Goal: Information Seeking & Learning: Learn about a topic

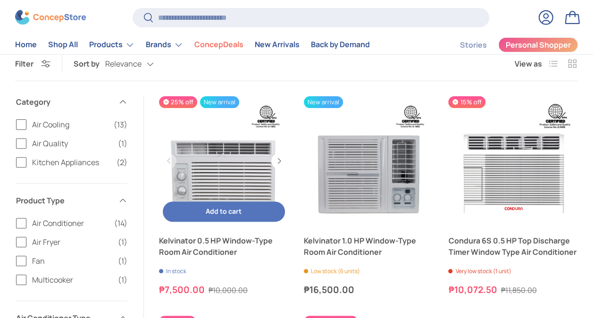
click at [232, 178] on link "Kelvinator 0.5 HP Window-Type Room Air Conditioner" at bounding box center [224, 161] width 130 height 130
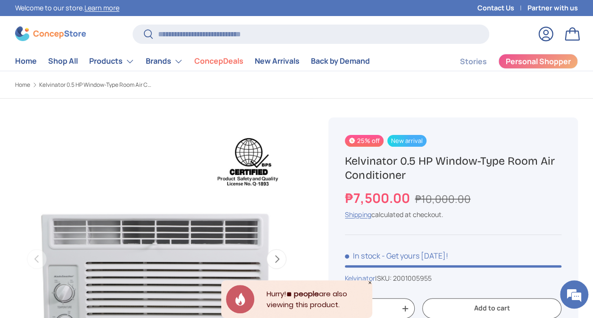
copy h1 "Kelvinator 0.5 HP Window-Type Room Air Conditioner"
drag, startPoint x: 427, startPoint y: 174, endPoint x: 347, endPoint y: 163, distance: 80.5
click at [347, 163] on h1 "Kelvinator 0.5 HP Window-Type Room Air Conditioner" at bounding box center [453, 168] width 216 height 29
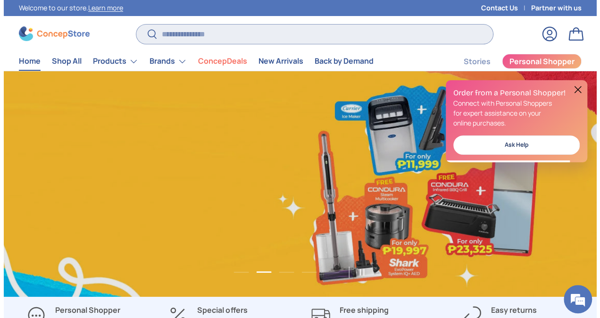
scroll to position [0, 1185]
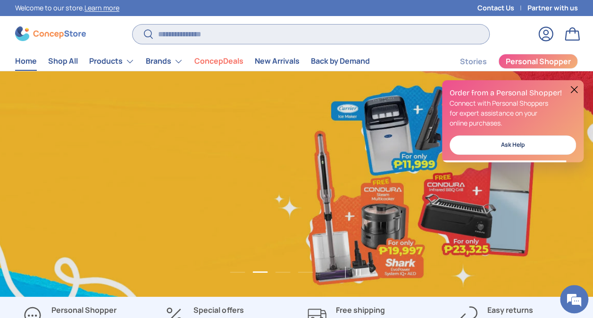
click at [220, 26] on input "Search" at bounding box center [311, 34] width 357 height 19
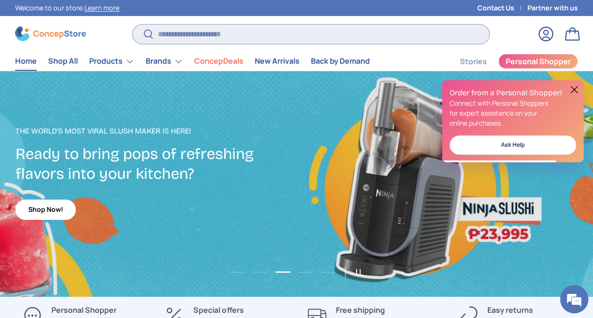
paste input "**********"
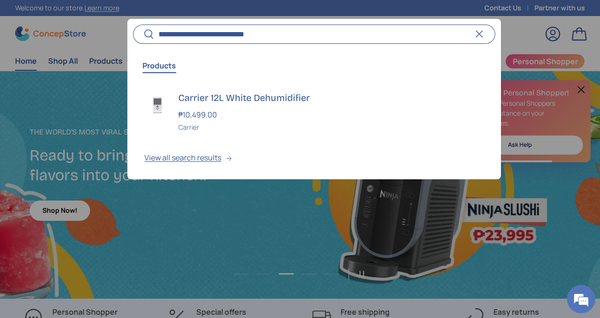
scroll to position [2398, 3760]
type input "**********"
click at [249, 107] on div "Carrier 12L White Dehumidifier ₱10,499.00 Unit price / Unavailable Carrier" at bounding box center [330, 111] width 305 height 41
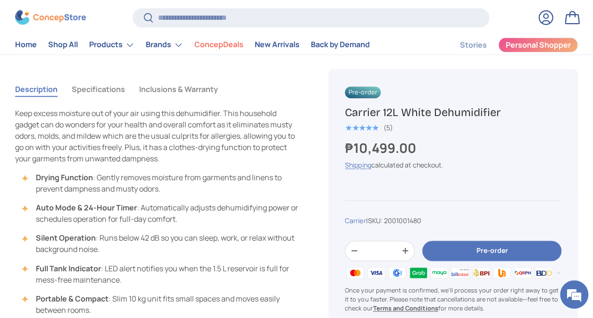
scroll to position [613, 0]
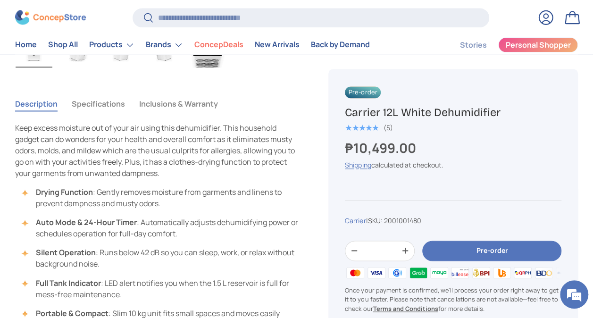
click at [108, 102] on button "Specifications" at bounding box center [98, 104] width 53 height 22
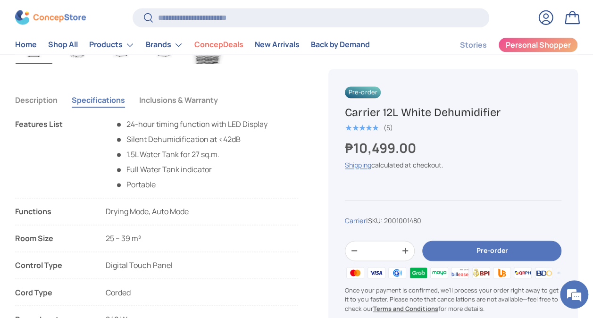
scroll to position [613, 0]
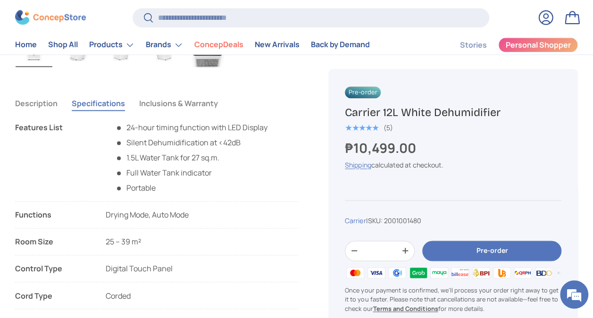
click at [199, 107] on button "Inclusions & Warranty" at bounding box center [178, 103] width 79 height 22
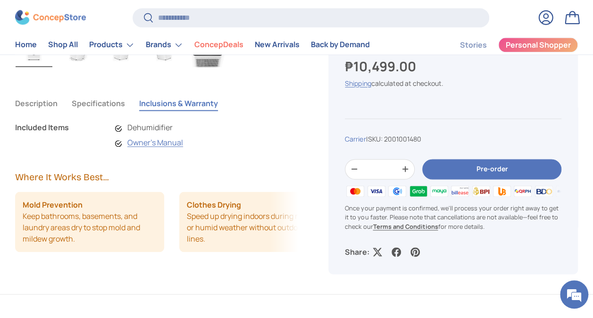
click at [115, 98] on button "Specifications" at bounding box center [98, 103] width 53 height 22
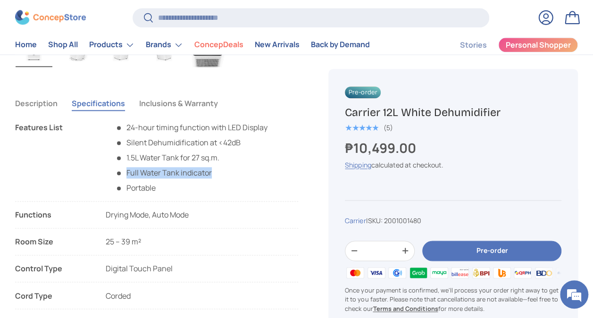
drag, startPoint x: 217, startPoint y: 171, endPoint x: 126, endPoint y: 169, distance: 90.6
click at [126, 169] on li "Full Water Tank indicator" at bounding box center [191, 172] width 152 height 11
copy li "Full Water Tank indicator"
